Goal: Information Seeking & Learning: Learn about a topic

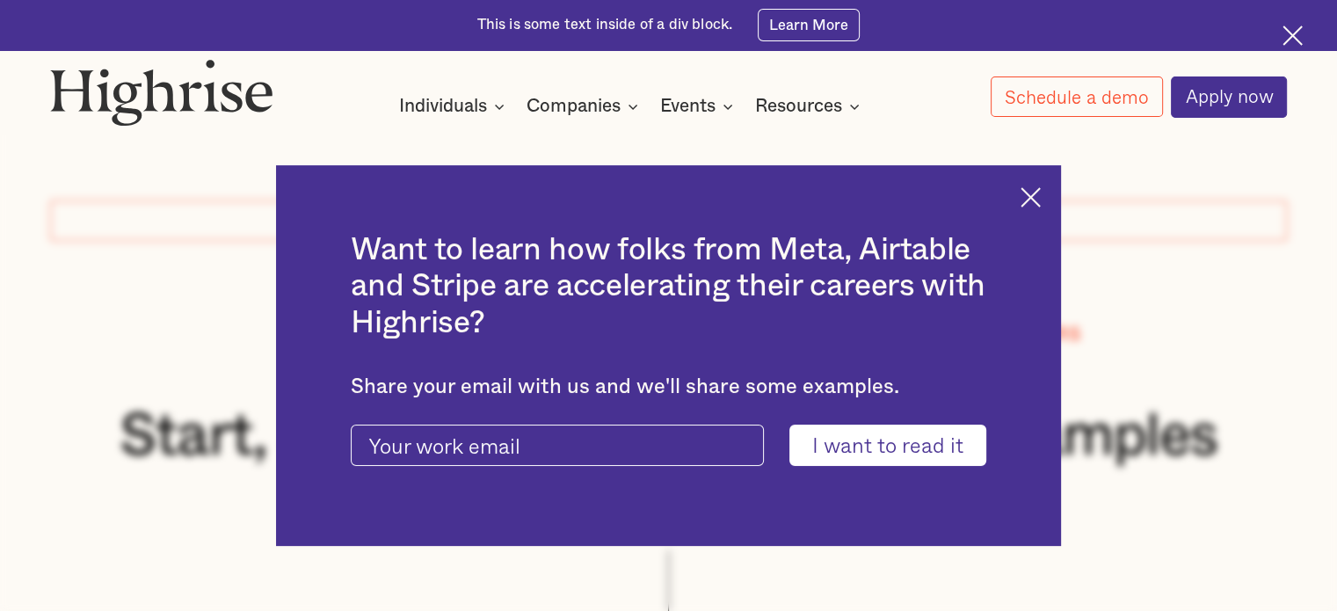
click at [1040, 191] on img at bounding box center [1030, 197] width 20 height 20
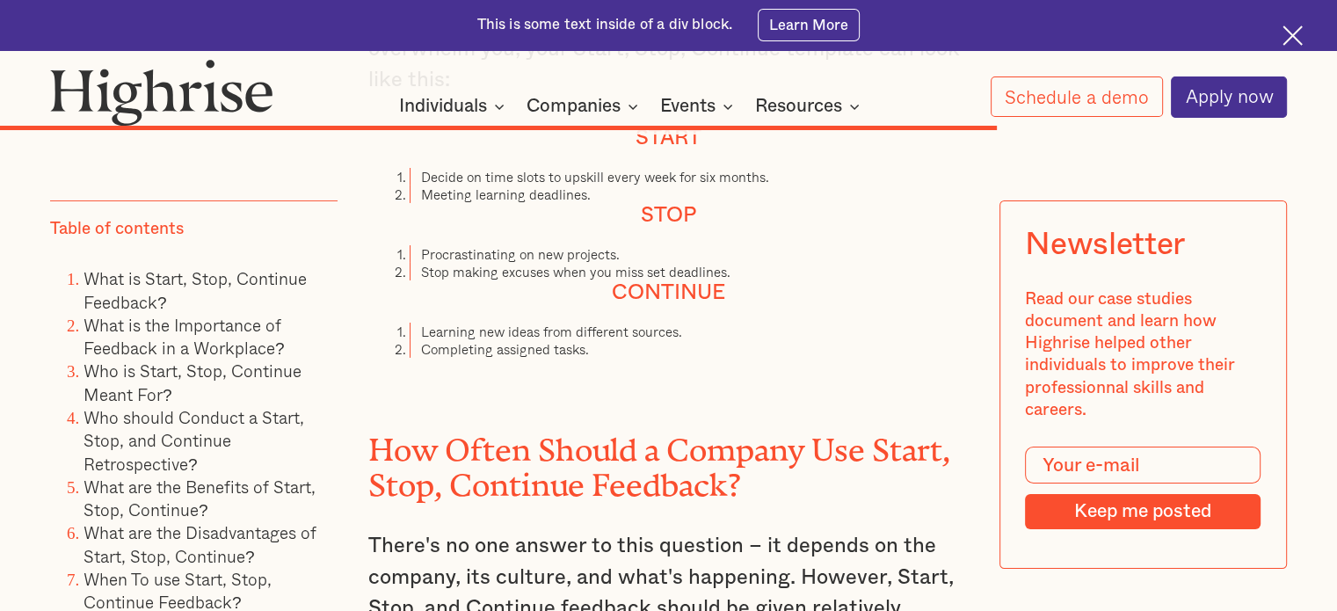
scroll to position [12521, 0]
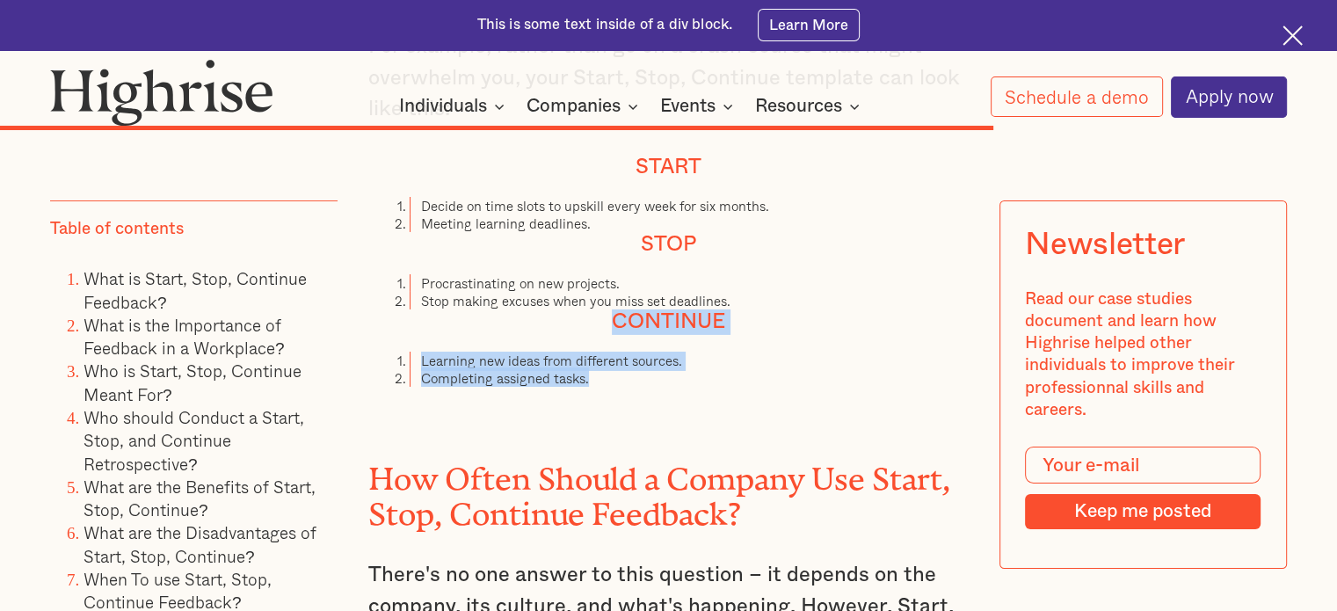
drag, startPoint x: 612, startPoint y: 330, endPoint x: 627, endPoint y: 393, distance: 64.4
copy div "Continue Learning new ideas from different sources. Completing assigned tasks."
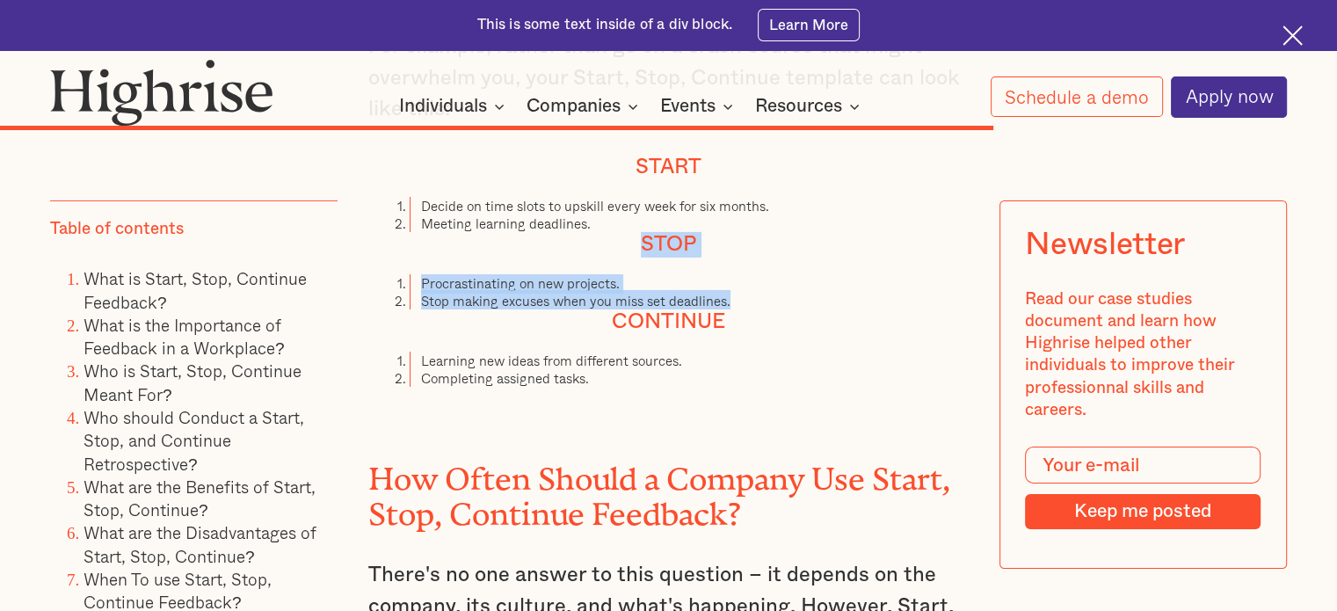
drag, startPoint x: 640, startPoint y: 253, endPoint x: 757, endPoint y: 308, distance: 129.3
copy div "Stop Procrastinating on new projects. Stop making excuses when you miss set dea…"
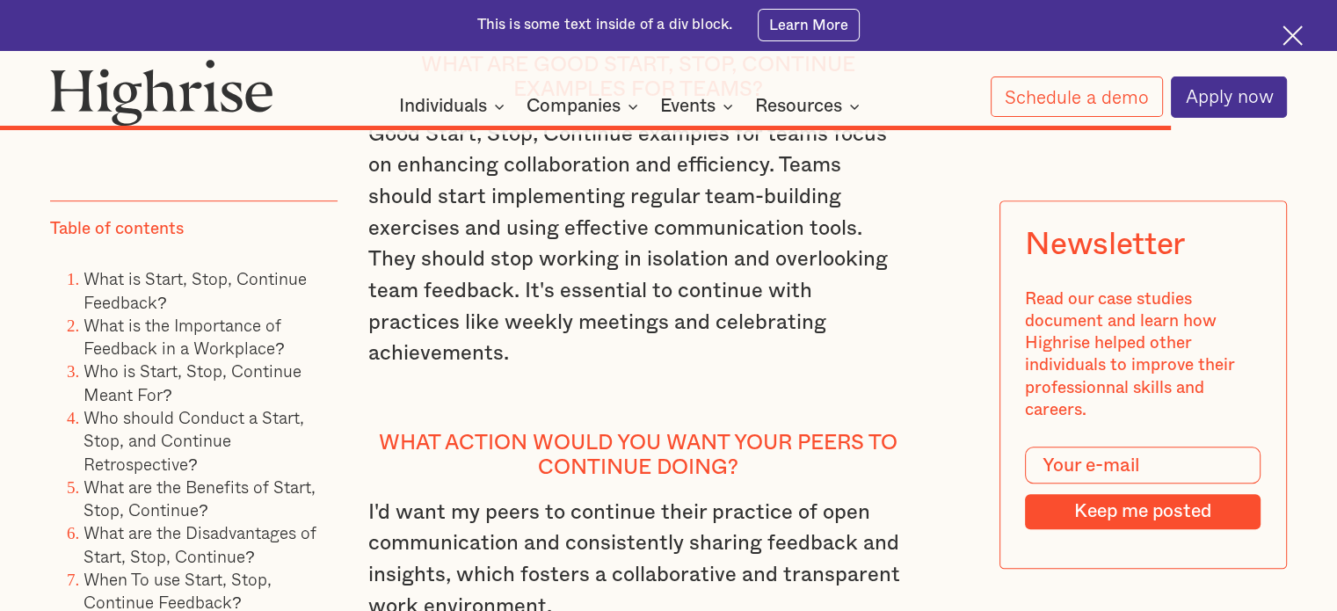
scroll to position [14542, 0]
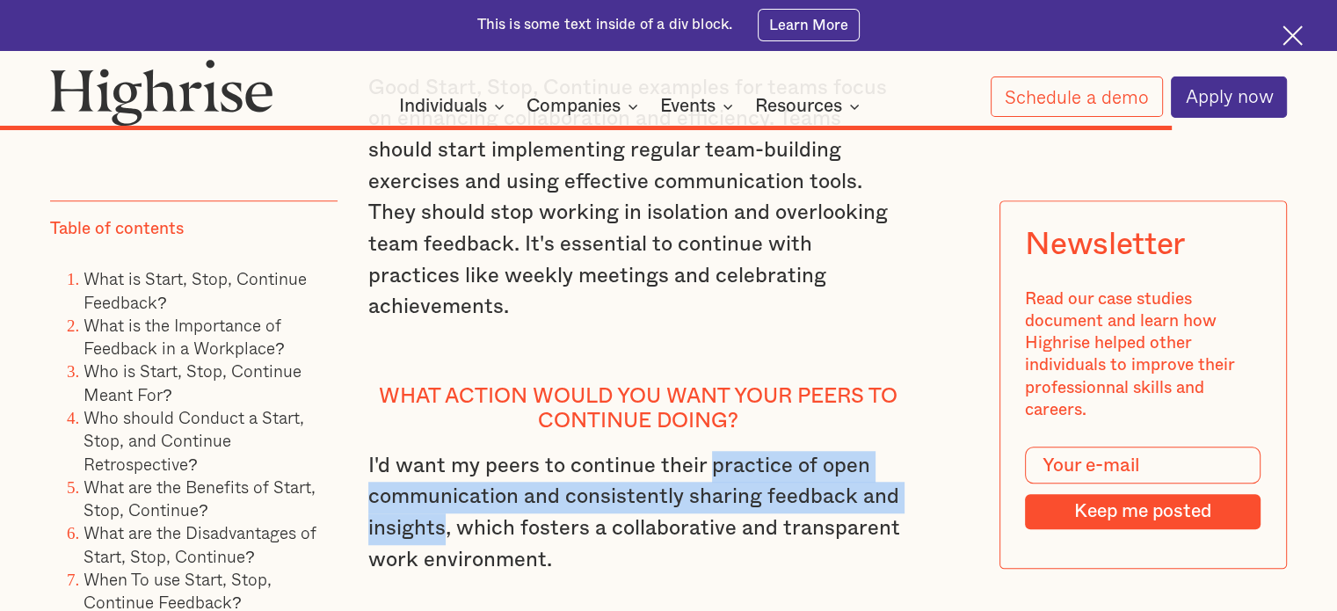
drag, startPoint x: 707, startPoint y: 404, endPoint x: 443, endPoint y: 476, distance: 273.3
click at [443, 476] on p "I'd want my peers to continue their practice of open communication and consiste…" at bounding box center [638, 529] width 540 height 156
copy p "practice of open communication and consistently sharing feedback and insights"
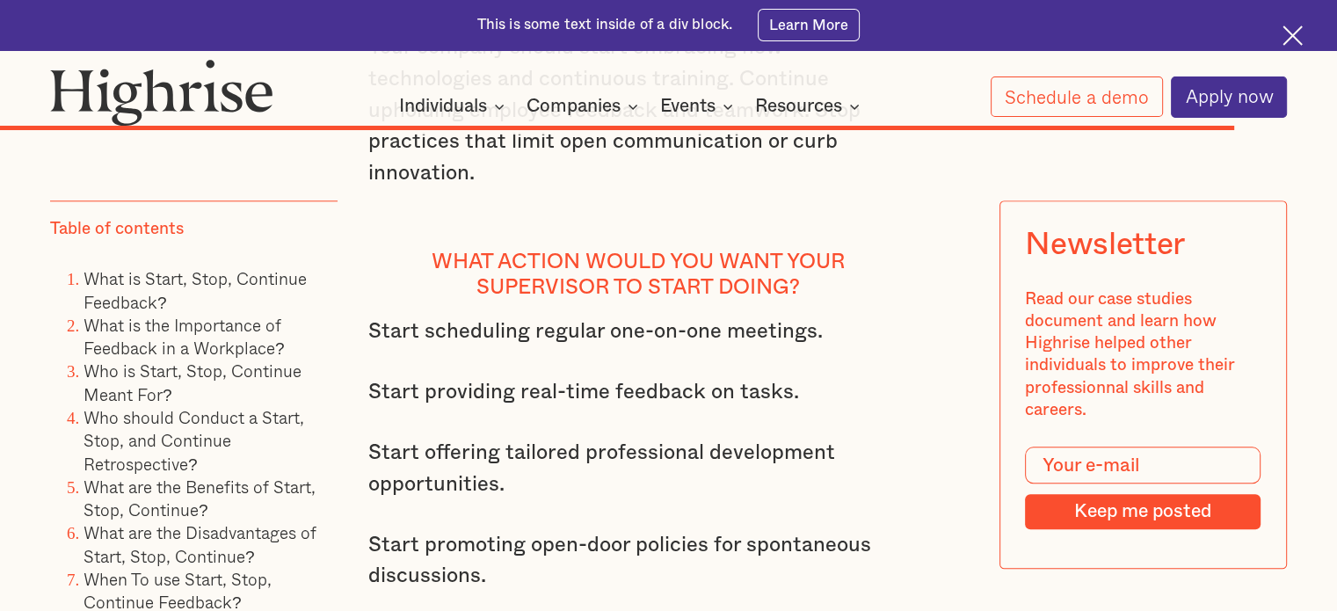
scroll to position [15157, 0]
